Goal: Navigation & Orientation: Find specific page/section

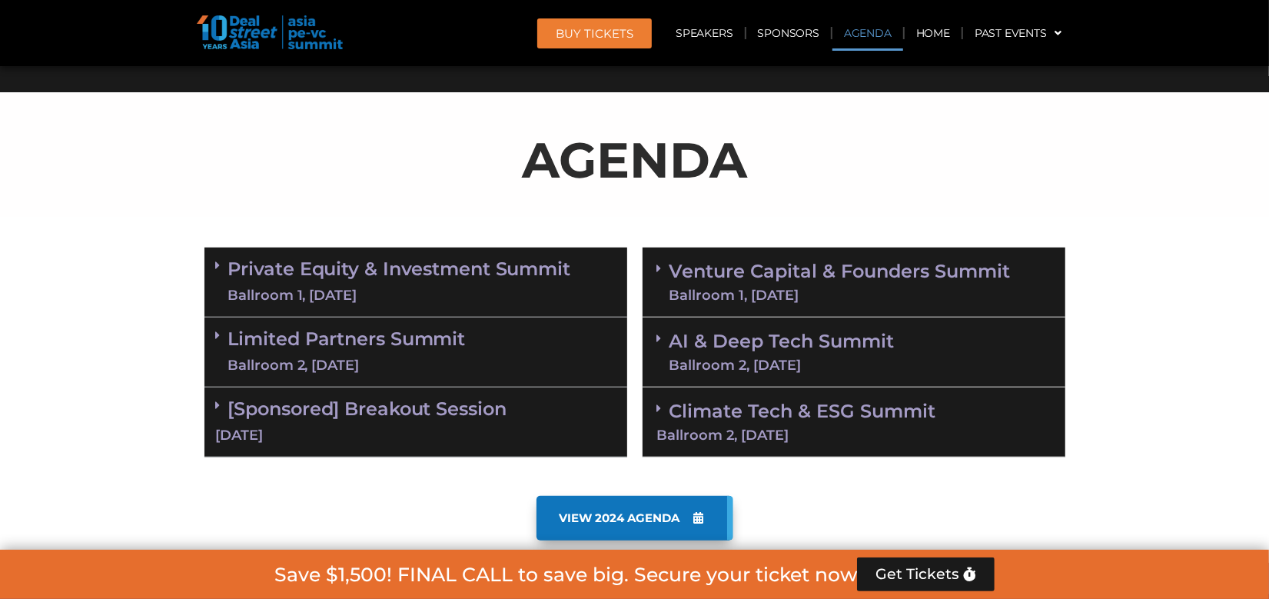
scroll to position [861, 0]
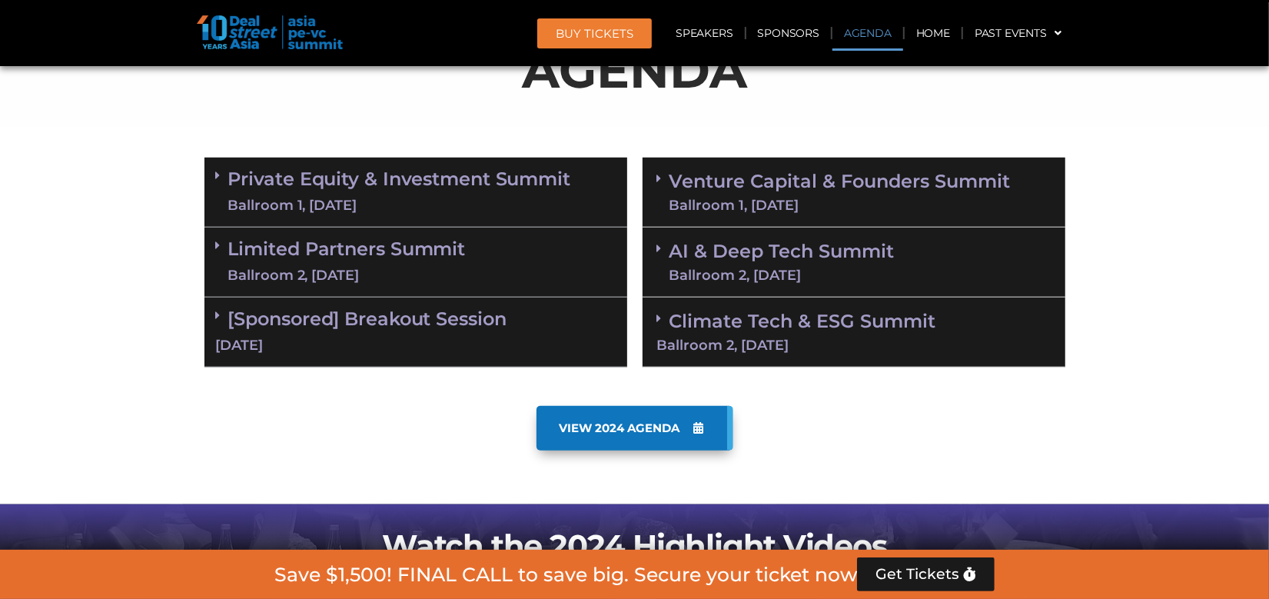
click at [219, 317] on icon at bounding box center [218, 315] width 5 height 12
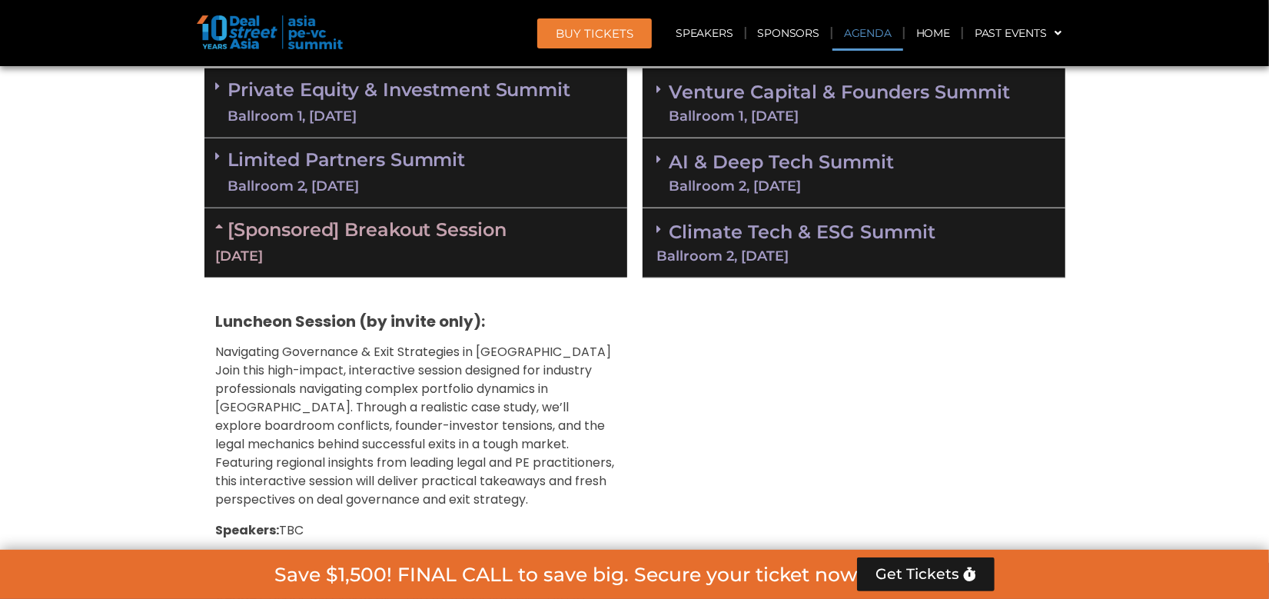
scroll to position [948, 0]
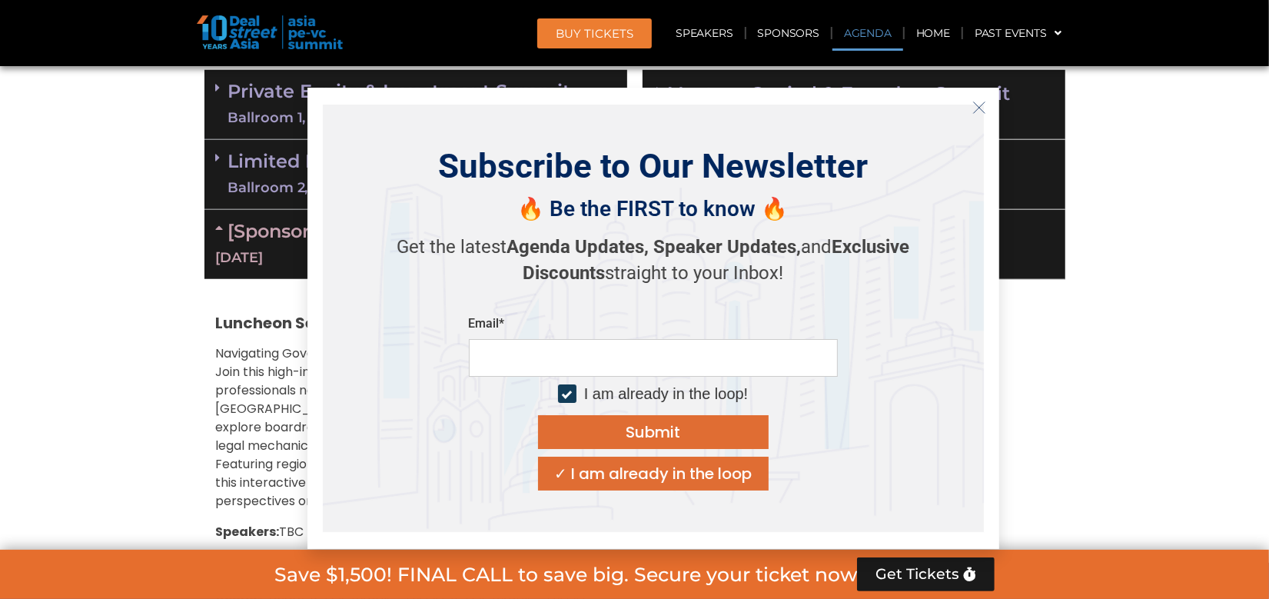
click at [220, 229] on icon at bounding box center [222, 227] width 12 height 12
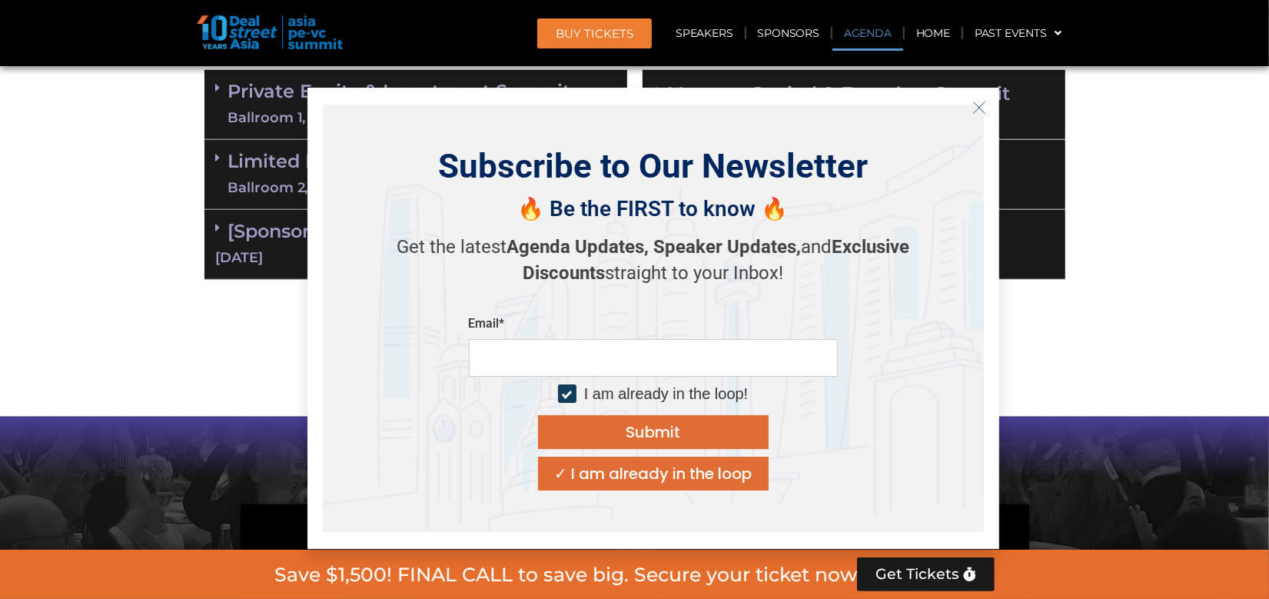
click at [981, 105] on icon "Close" at bounding box center [979, 108] width 14 height 14
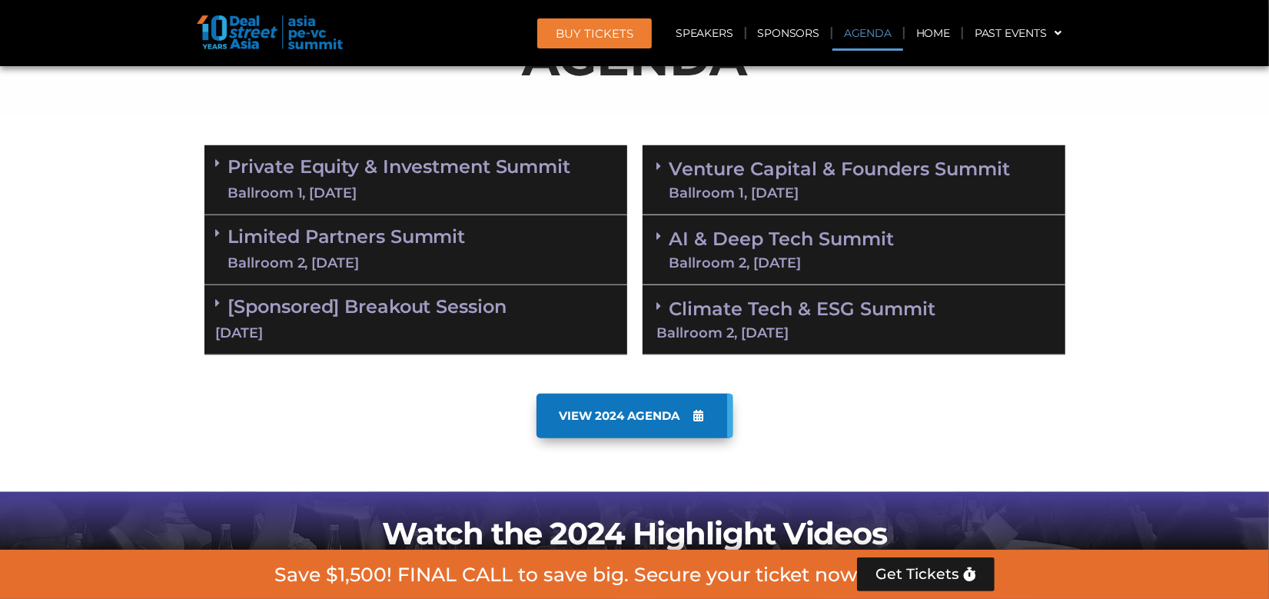
scroll to position [865, 0]
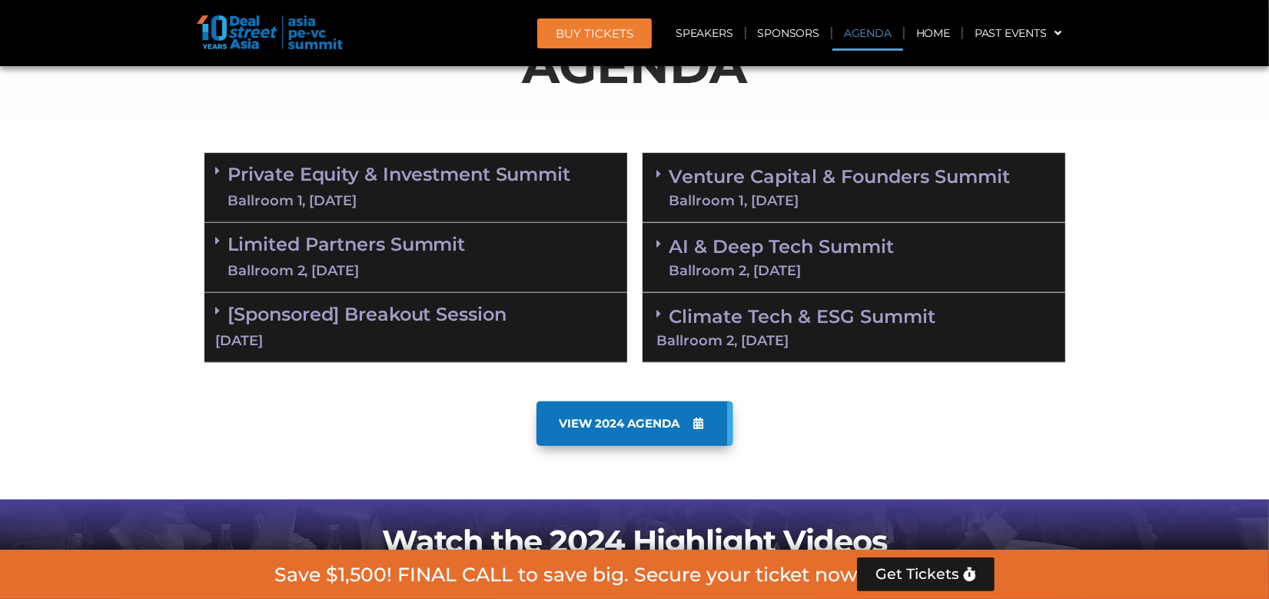
click at [662, 174] on span at bounding box center [663, 174] width 12 height 13
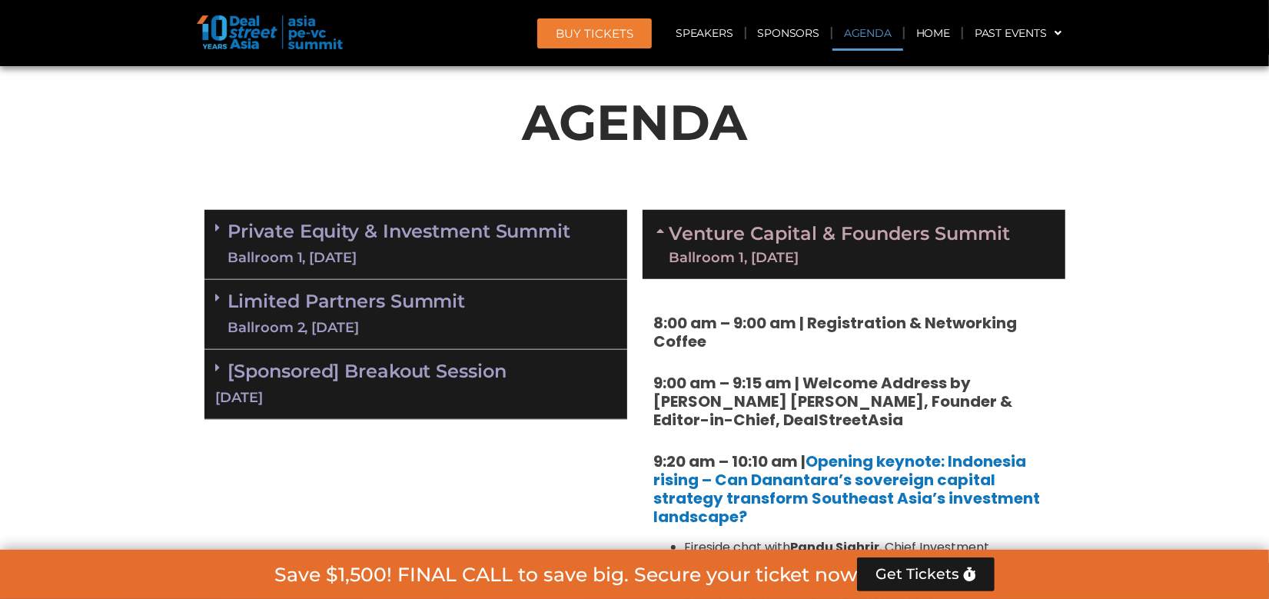
scroll to position [798, 0]
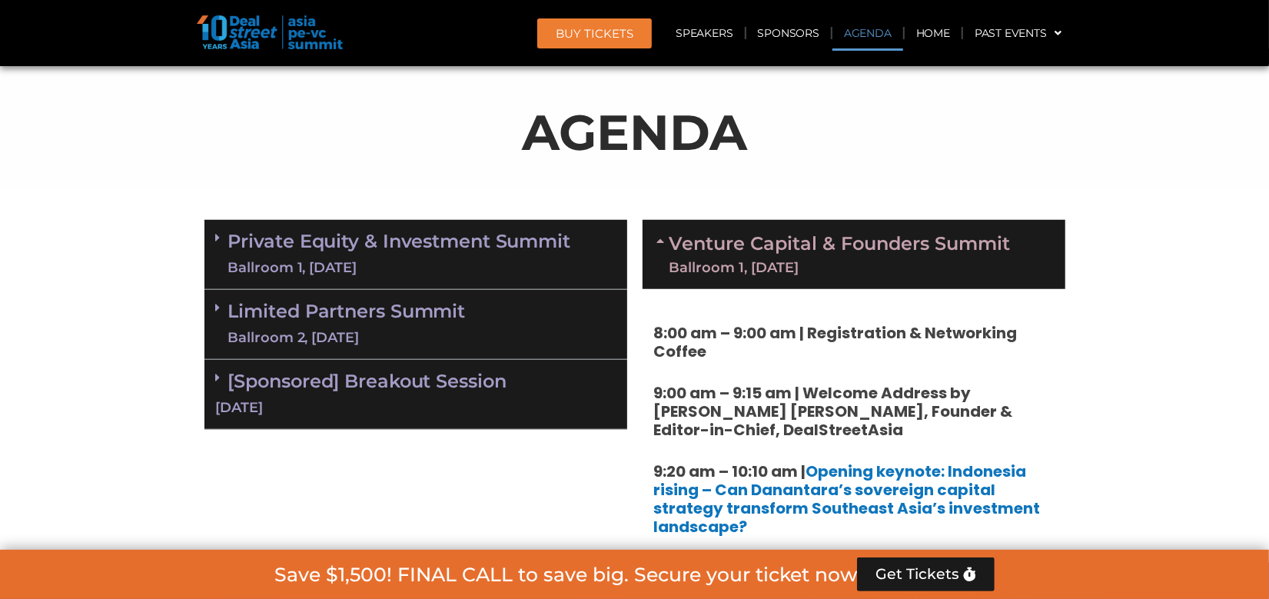
click at [661, 239] on icon at bounding box center [663, 240] width 12 height 12
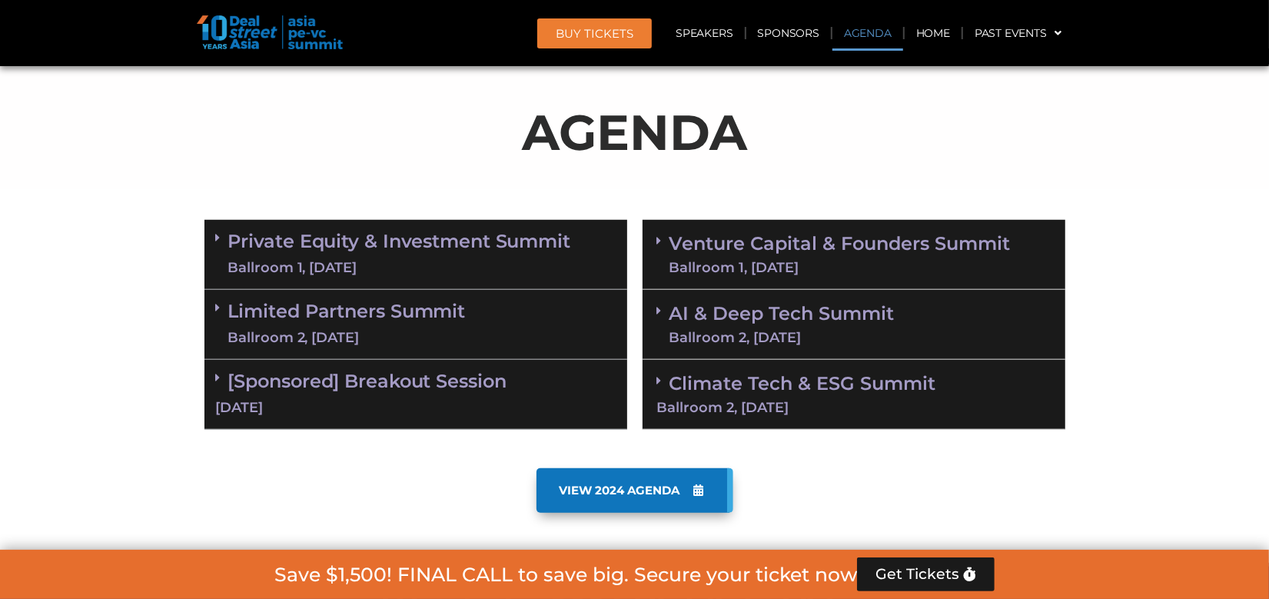
click at [659, 308] on icon at bounding box center [659, 310] width 5 height 12
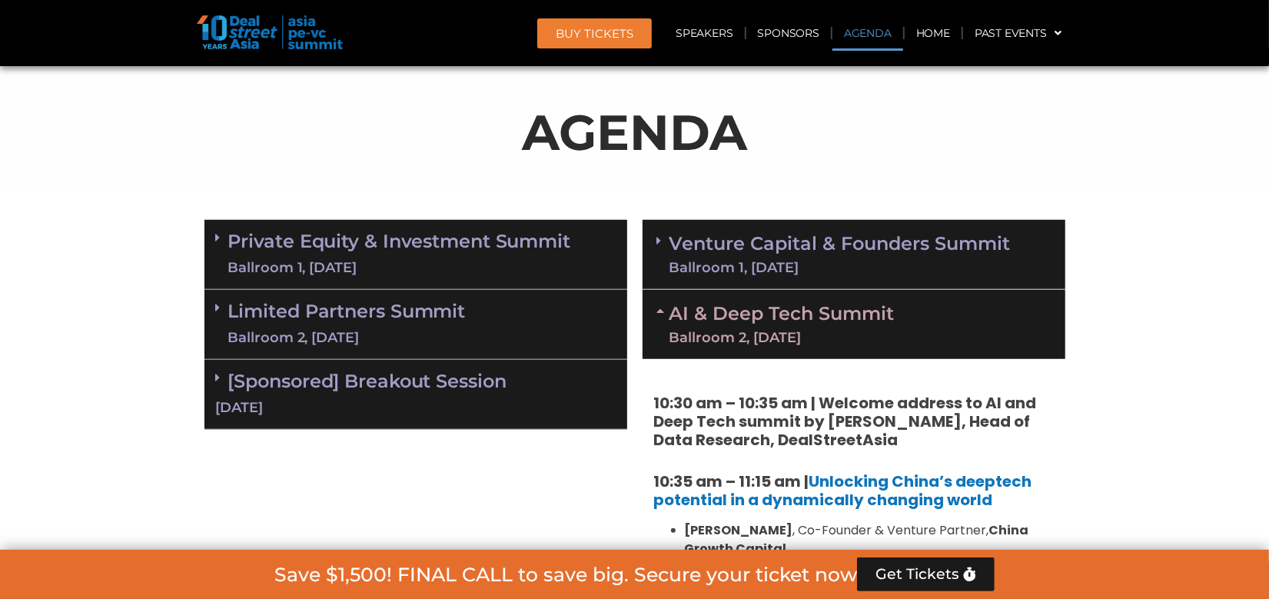
click at [659, 308] on icon at bounding box center [663, 310] width 12 height 12
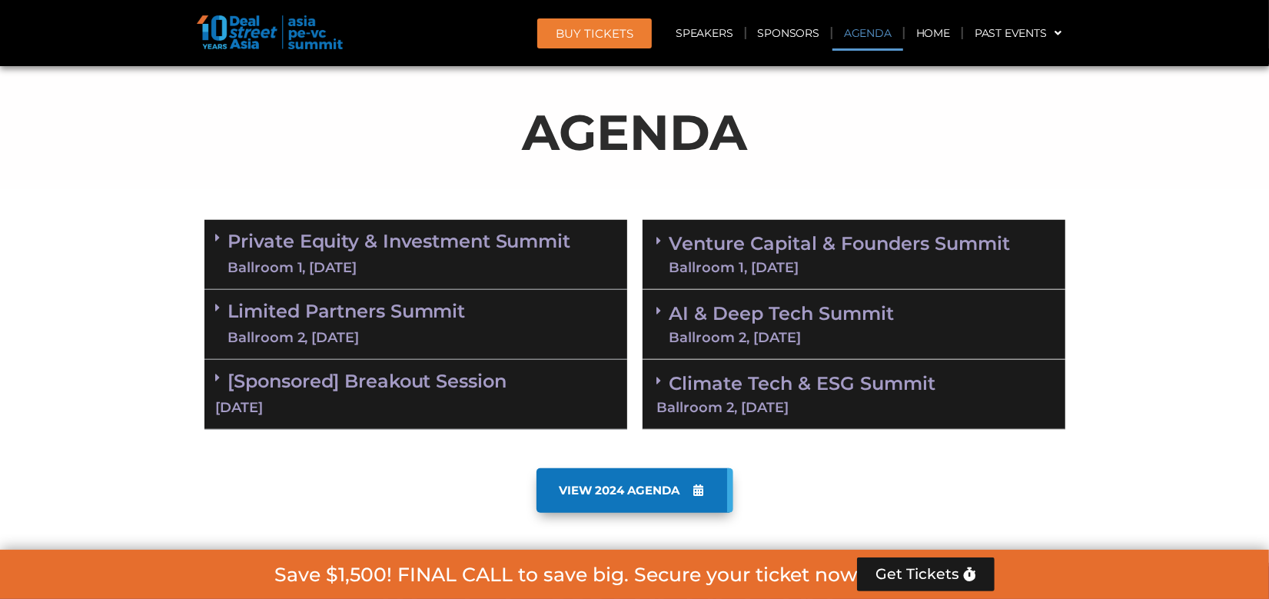
click at [219, 304] on icon at bounding box center [218, 307] width 5 height 12
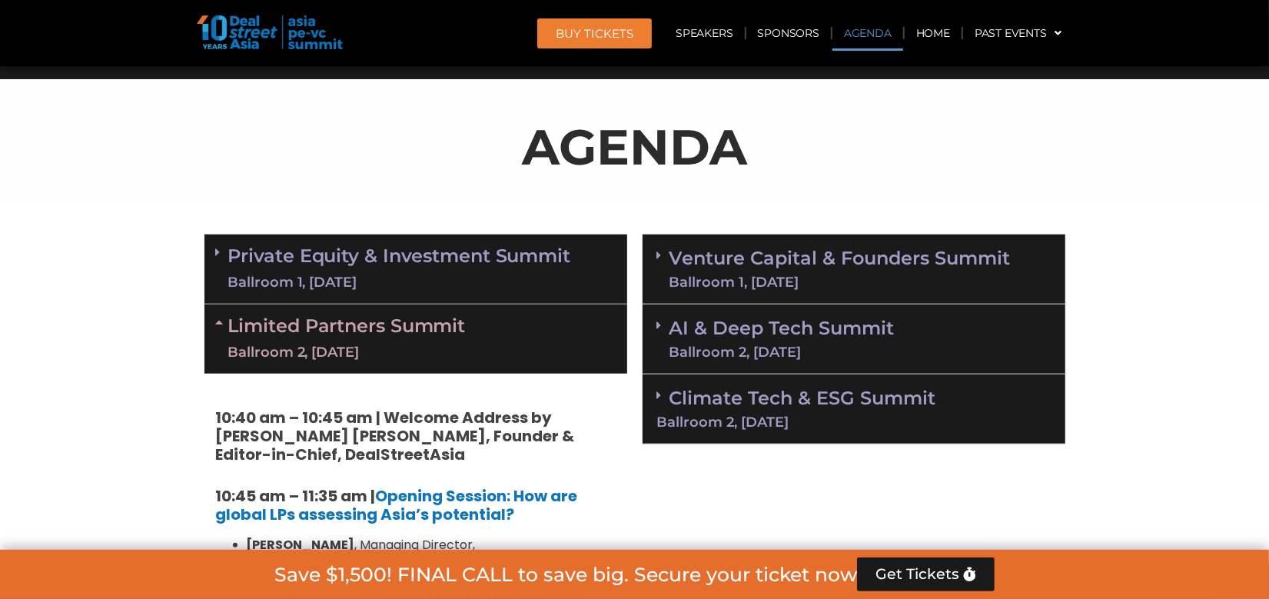
scroll to position [784, 0]
click at [222, 321] on icon at bounding box center [222, 322] width 12 height 12
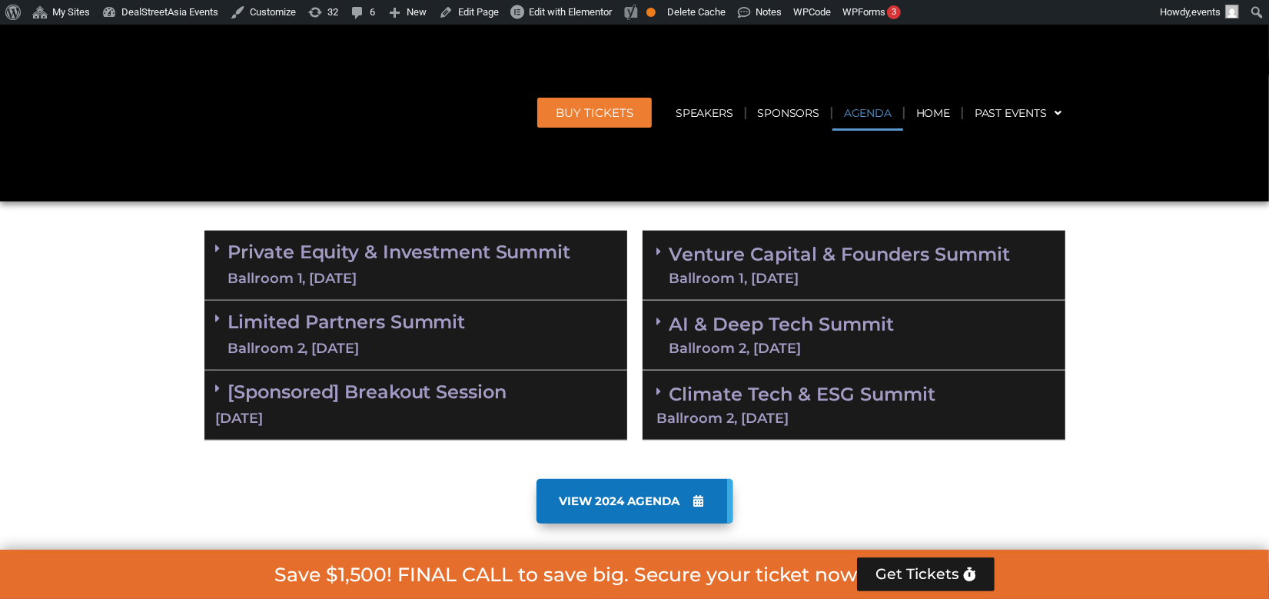
scroll to position [923, 0]
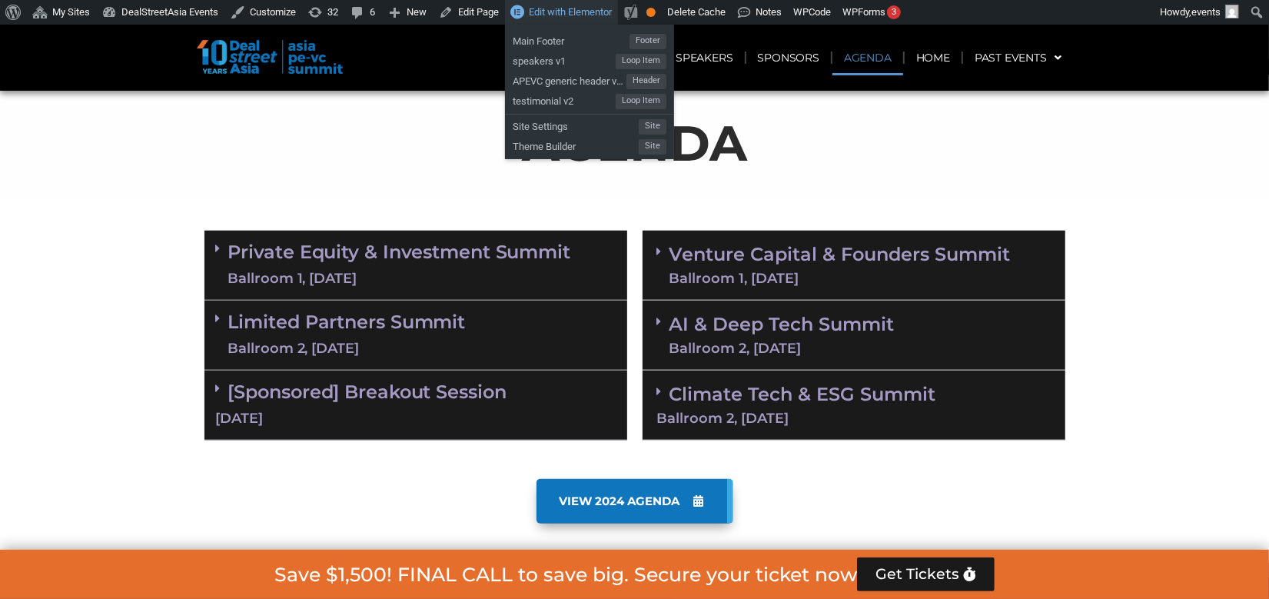
click at [542, 7] on span "Edit with Elementor" at bounding box center [570, 12] width 83 height 12
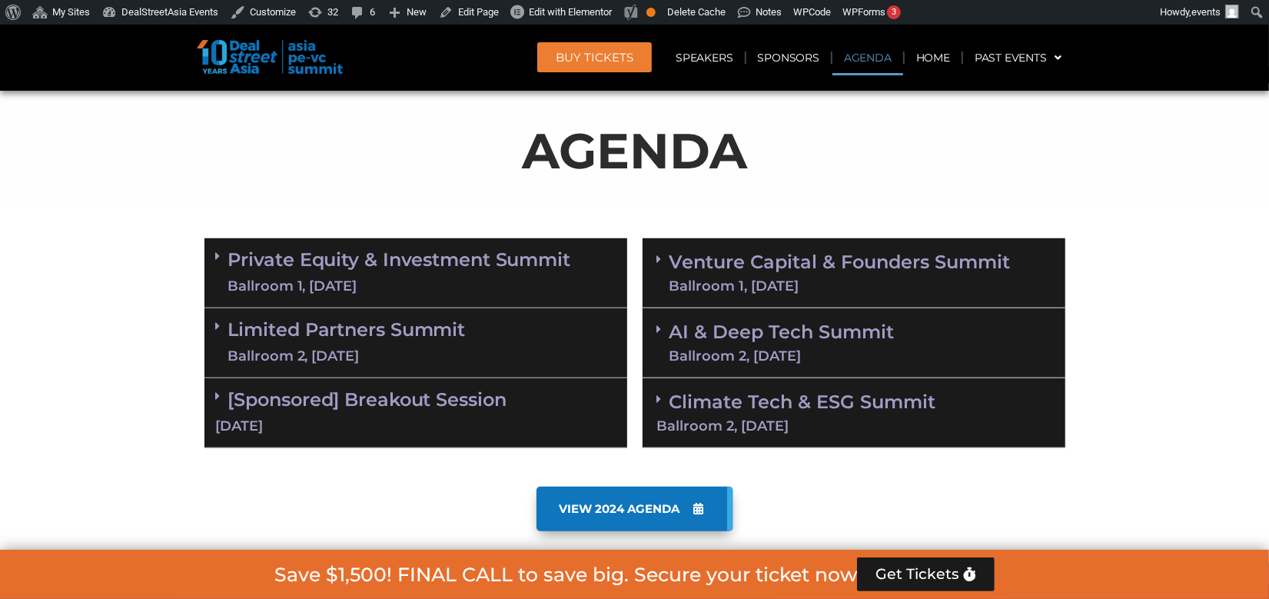
scroll to position [832, 0]
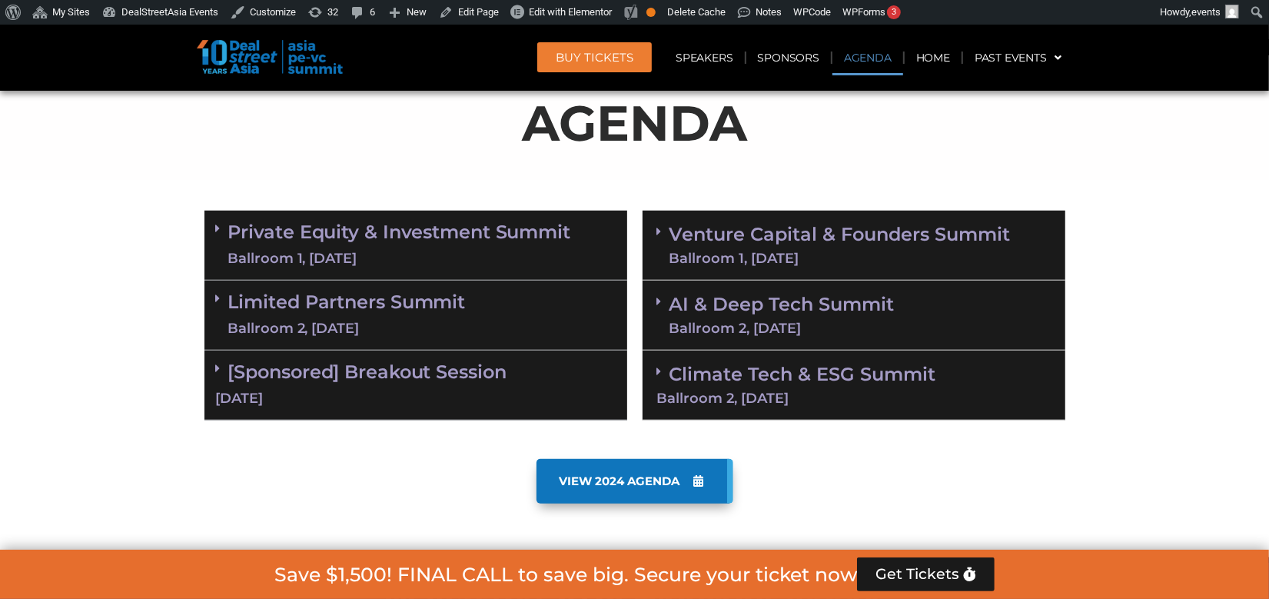
click at [216, 224] on icon at bounding box center [218, 228] width 5 height 12
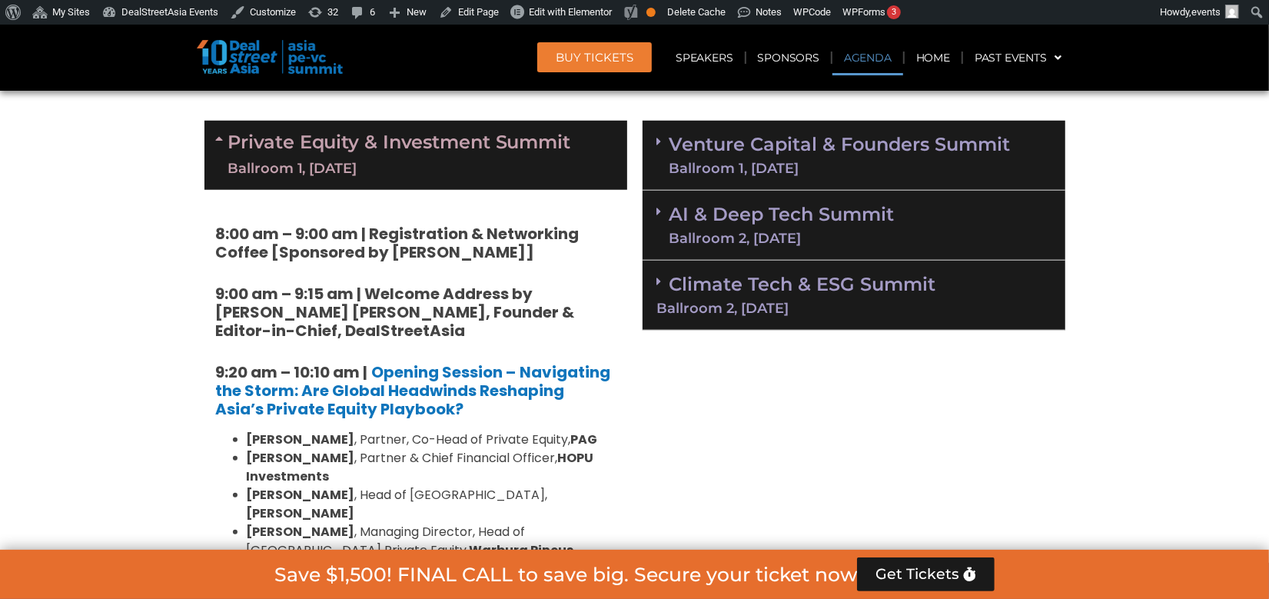
scroll to position [911, 0]
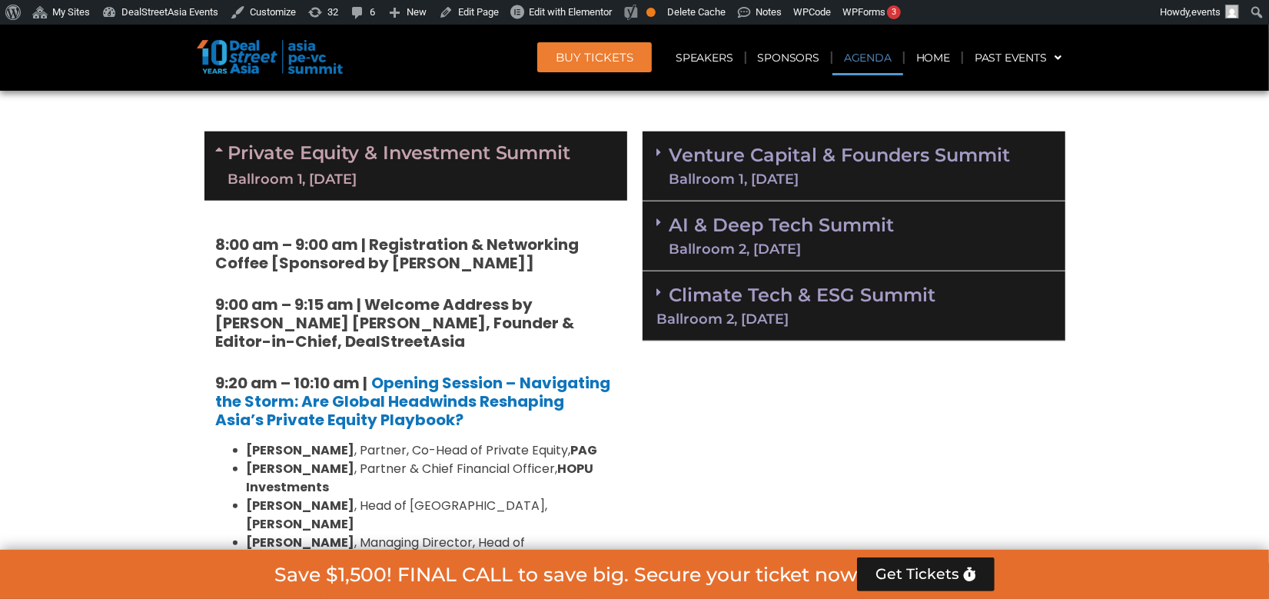
click at [220, 150] on icon at bounding box center [222, 149] width 12 height 12
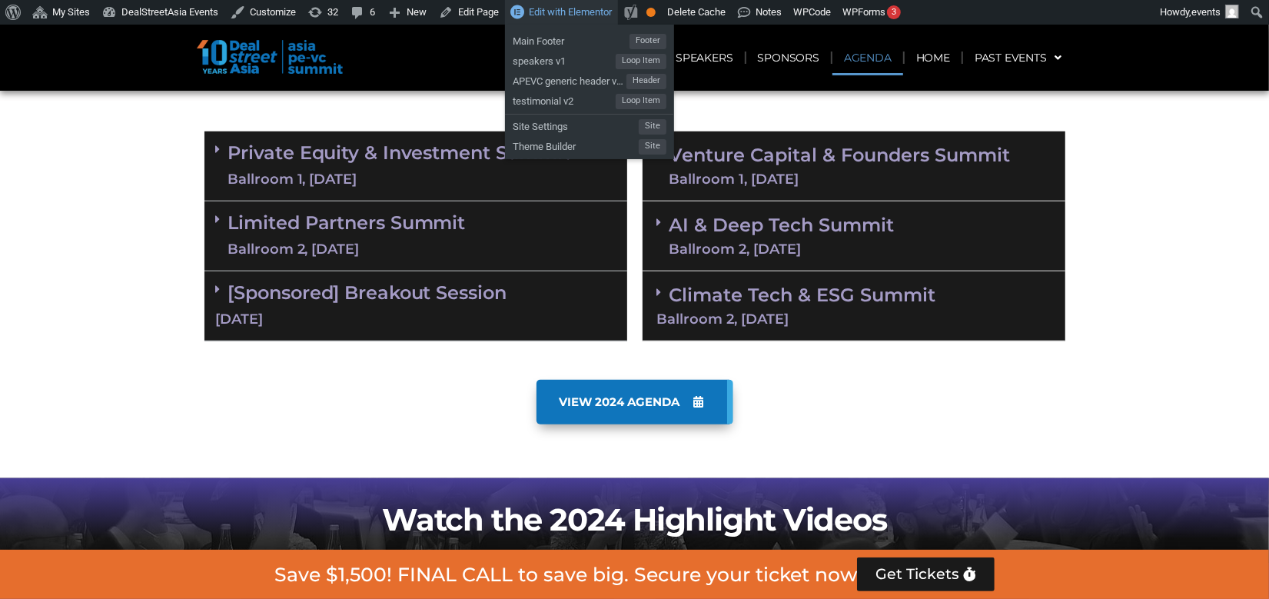
click at [553, 14] on span "Edit with Elementor" at bounding box center [570, 12] width 83 height 12
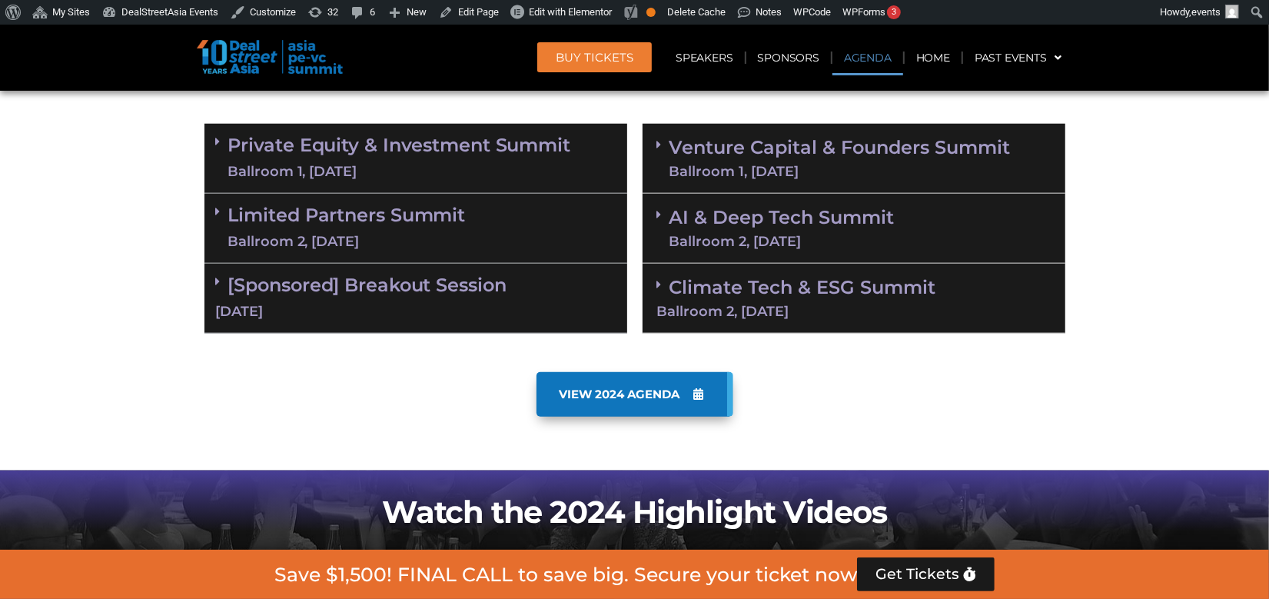
scroll to position [1012, 0]
